Goal: Entertainment & Leisure: Consume media (video, audio)

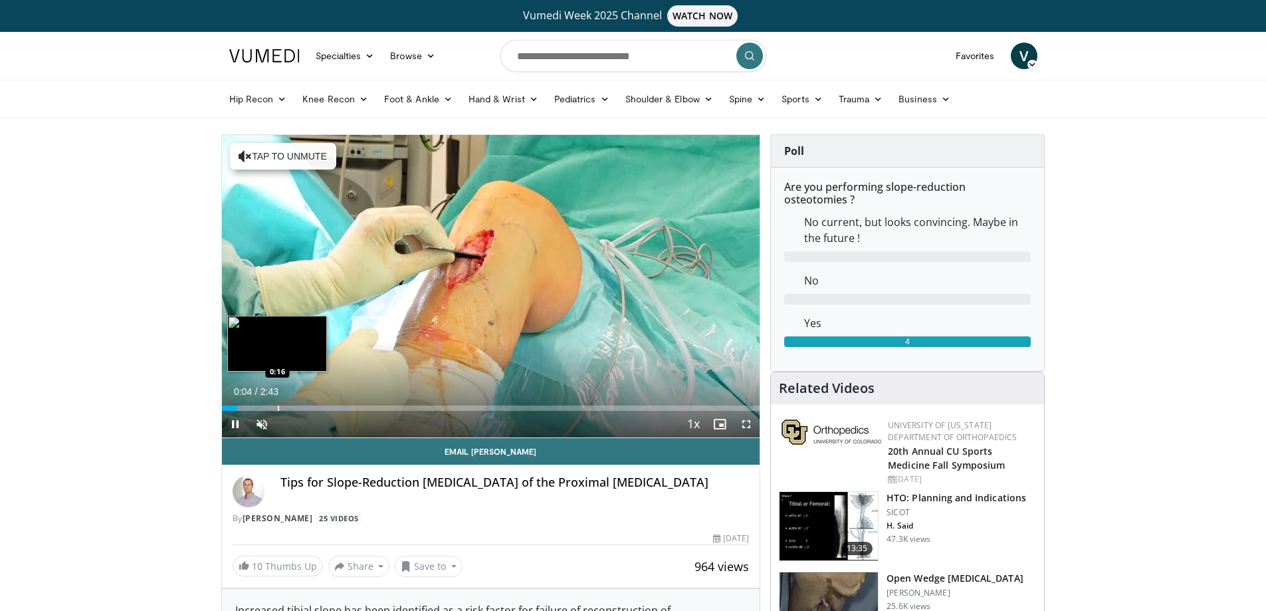
click at [278, 405] on div "Progress Bar" at bounding box center [278, 407] width 1 height 5
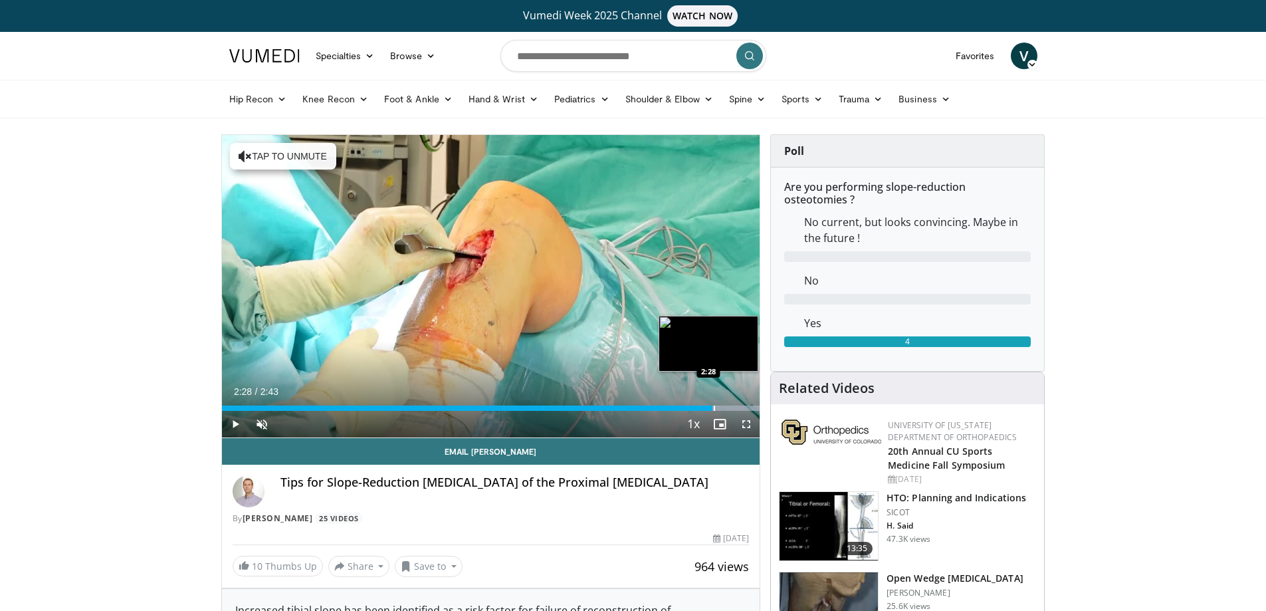
click at [714, 406] on div "Progress Bar" at bounding box center [714, 407] width 1 height 5
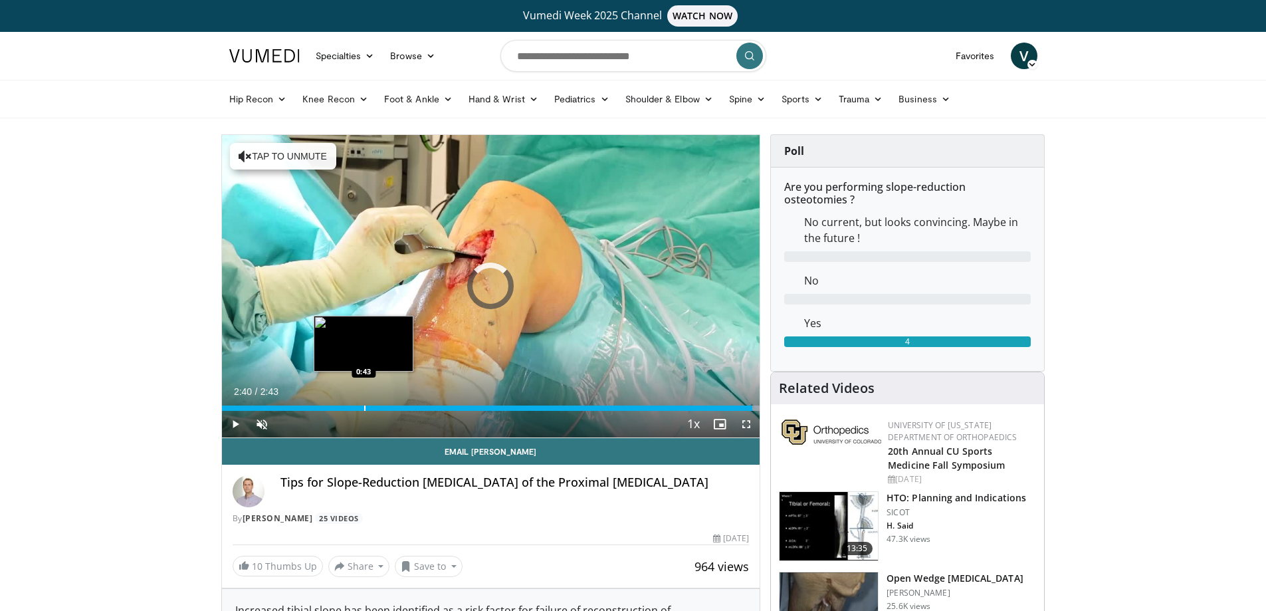
click at [364, 406] on div "Progress Bar" at bounding box center [364, 407] width 1 height 5
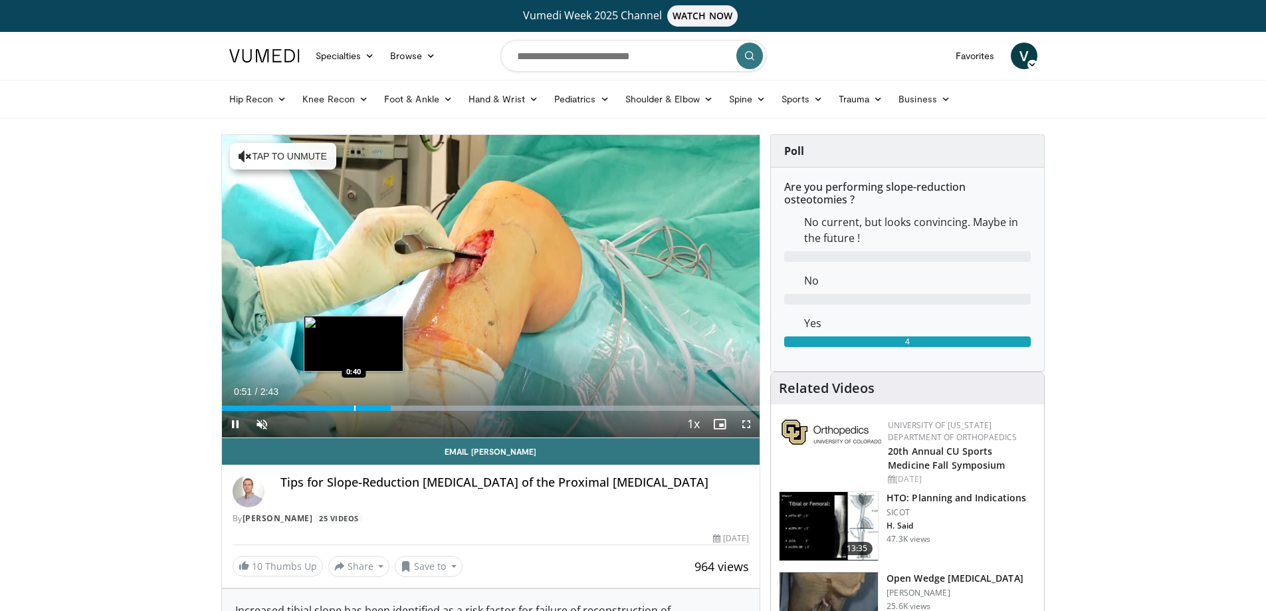
click at [354, 407] on div "Progress Bar" at bounding box center [354, 407] width 1 height 5
click at [325, 407] on div "0:43" at bounding box center [293, 407] width 142 height 5
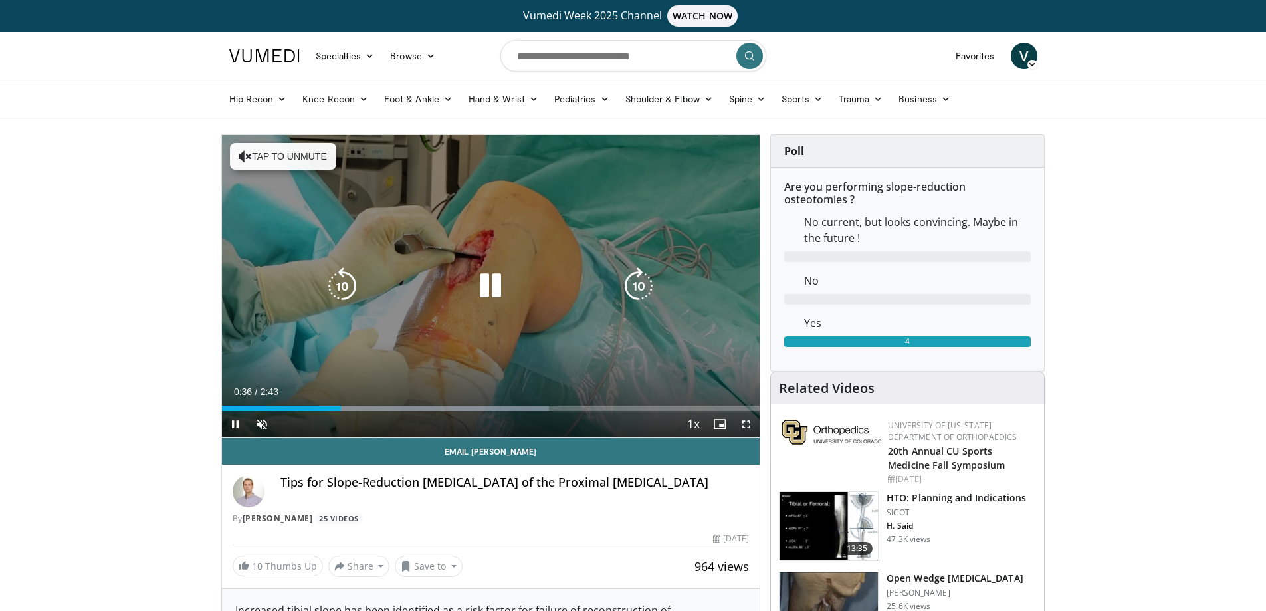
click at [445, 351] on div "10 seconds Tap to unmute" at bounding box center [491, 286] width 538 height 302
click at [486, 272] on icon "Video Player" at bounding box center [490, 285] width 37 height 37
click at [490, 282] on icon "Video Player" at bounding box center [490, 285] width 37 height 37
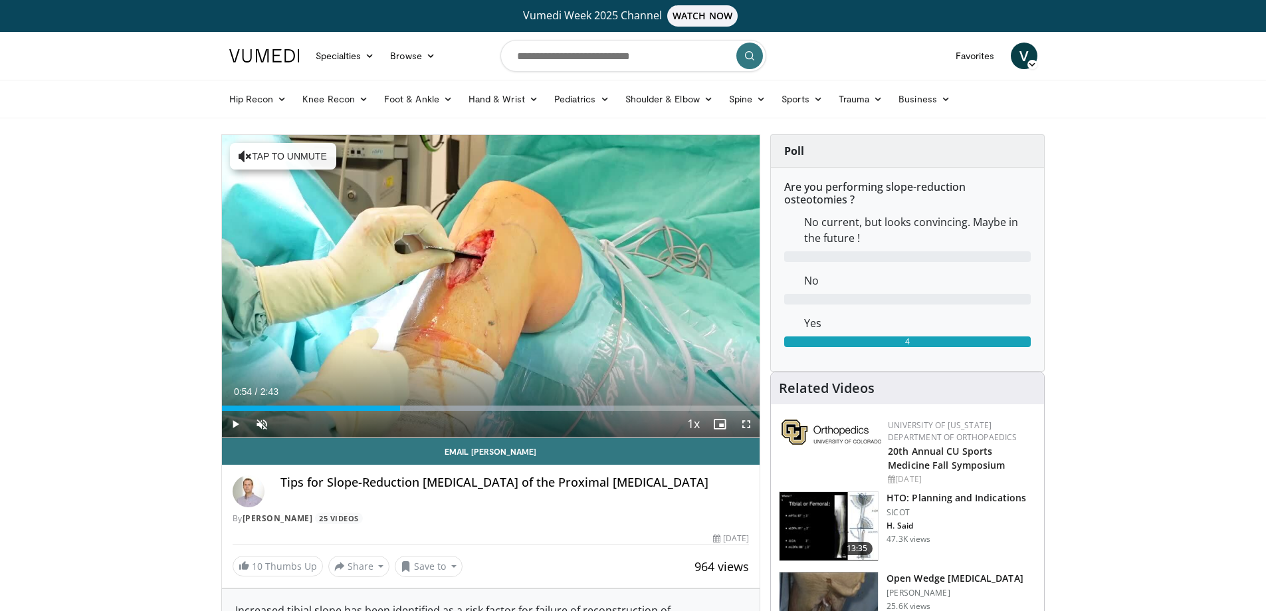
click at [232, 425] on span "Video Player" at bounding box center [235, 424] width 27 height 27
click at [255, 425] on span "Video Player" at bounding box center [261, 424] width 27 height 27
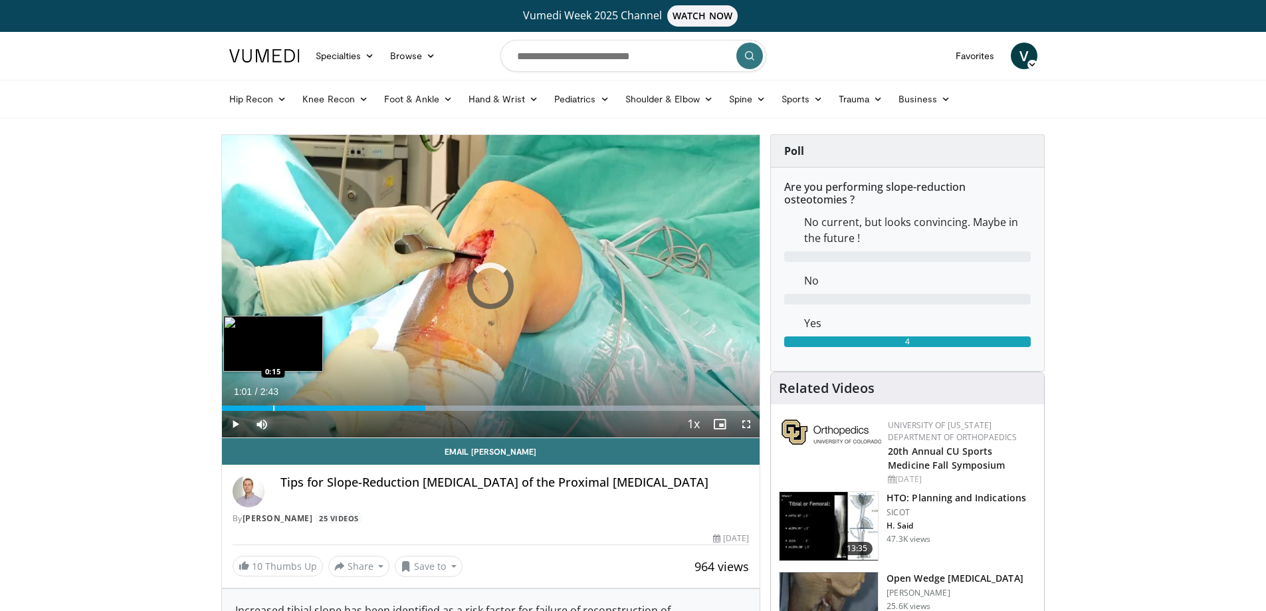
click at [273, 405] on div "Progress Bar" at bounding box center [273, 407] width 1 height 5
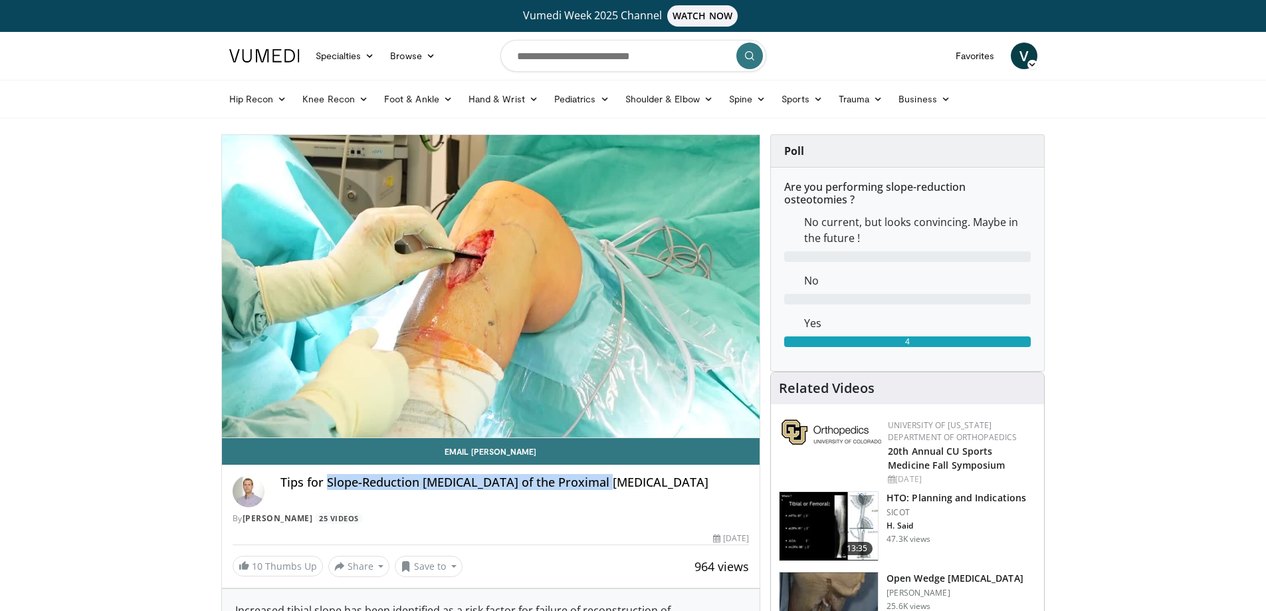
drag, startPoint x: 326, startPoint y: 482, endPoint x: 657, endPoint y: 488, distance: 331.6
click at [657, 488] on h4 "Tips for Slope-Reduction Osteotomy of the Proximal Tibia" at bounding box center [514, 482] width 469 height 15
copy h4 "Slope-Reduction Osteotomy of the Proximal Tibia"
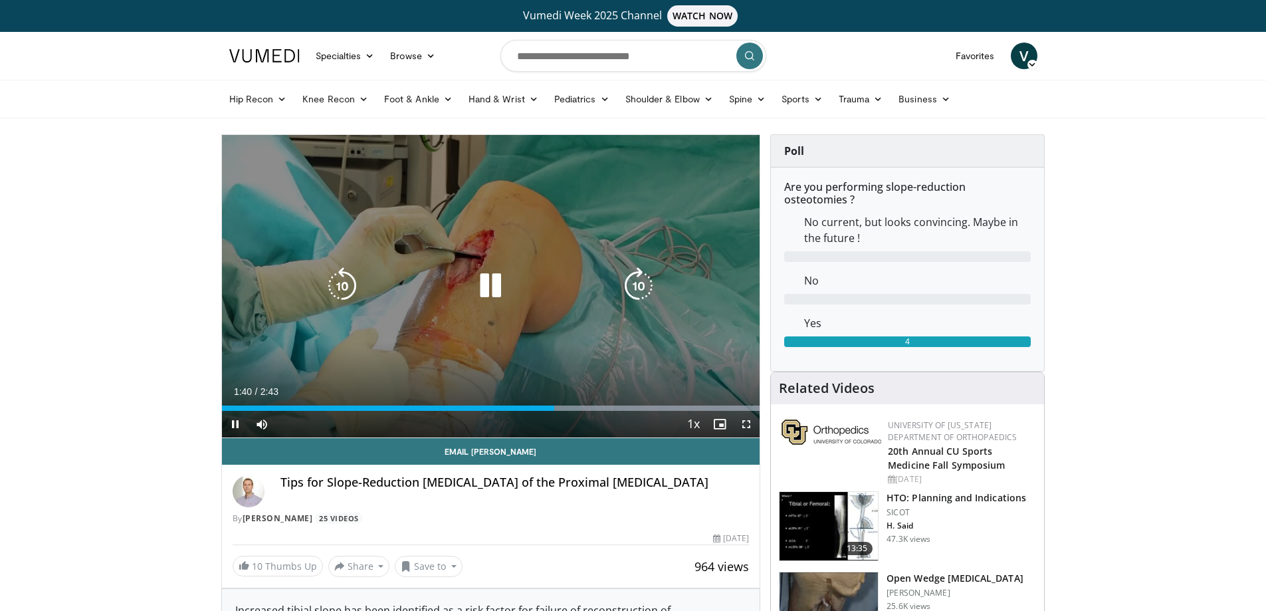
click at [565, 183] on div "10 seconds Tap to unmute" at bounding box center [491, 286] width 538 height 302
click at [391, 179] on div "10 seconds Tap to unmute" at bounding box center [491, 286] width 538 height 302
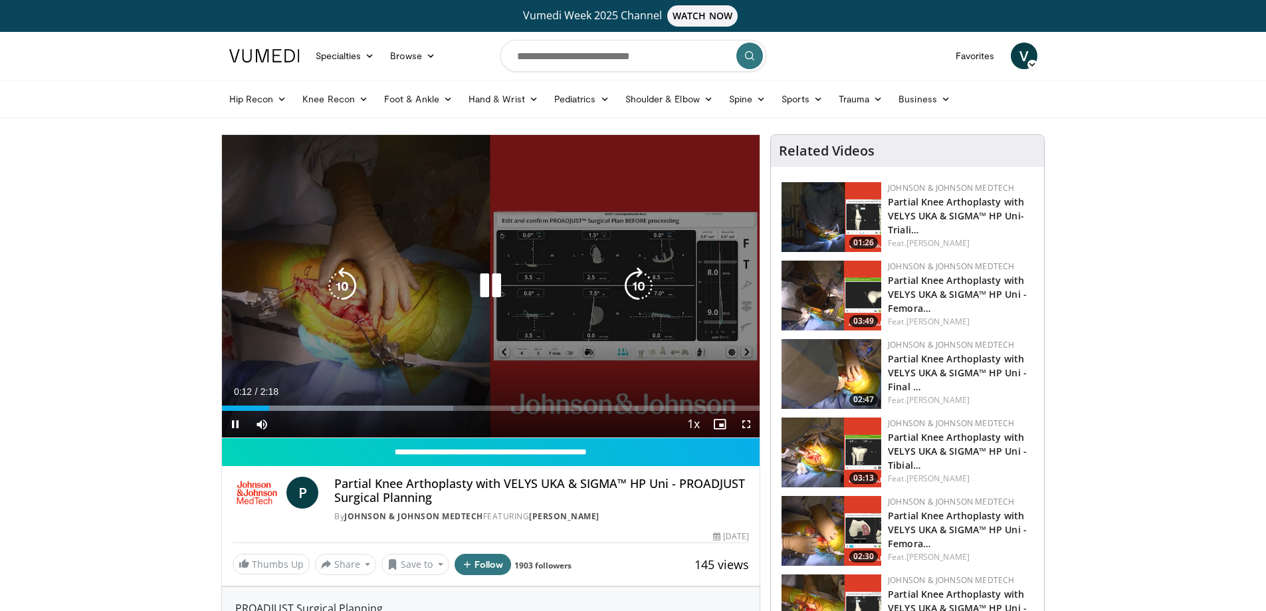
click at [489, 290] on icon "Video Player" at bounding box center [490, 285] width 37 height 37
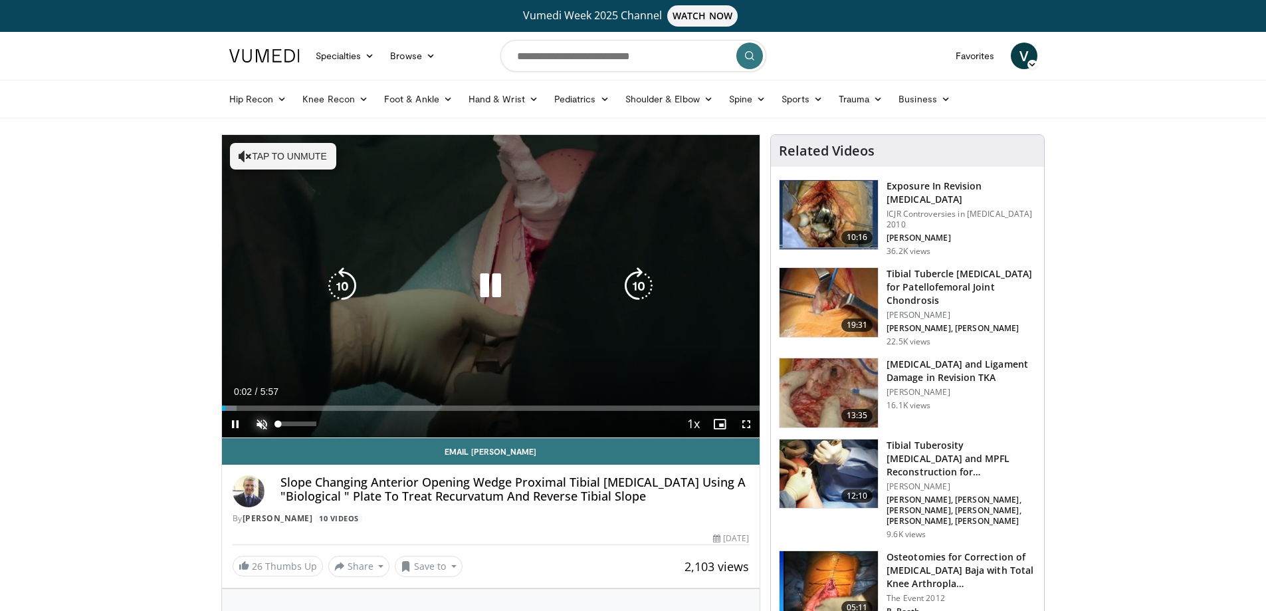
click at [258, 423] on span "Video Player" at bounding box center [261, 424] width 27 height 27
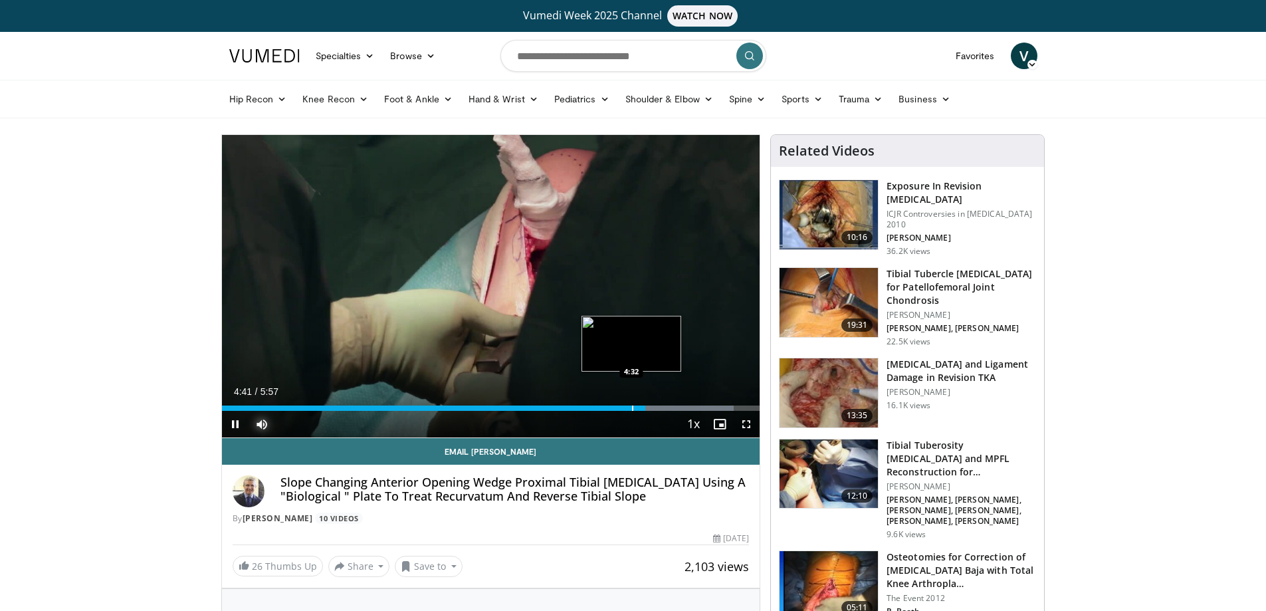
click at [632, 408] on div "Progress Bar" at bounding box center [632, 407] width 1 height 5
